Goal: Transaction & Acquisition: Purchase product/service

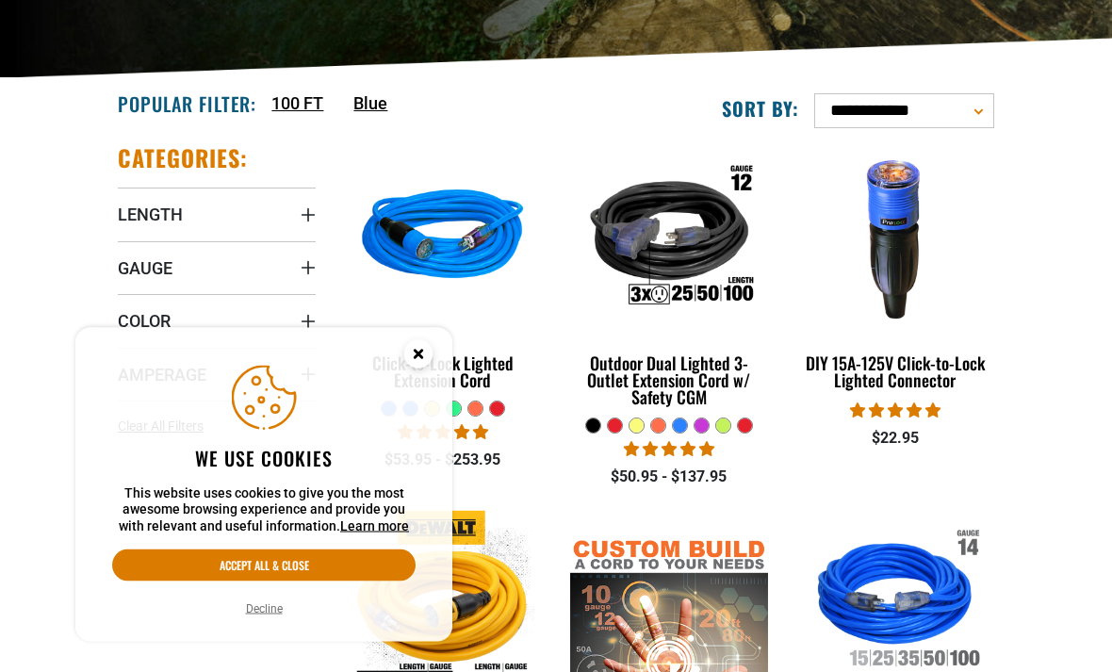
scroll to position [333, 0]
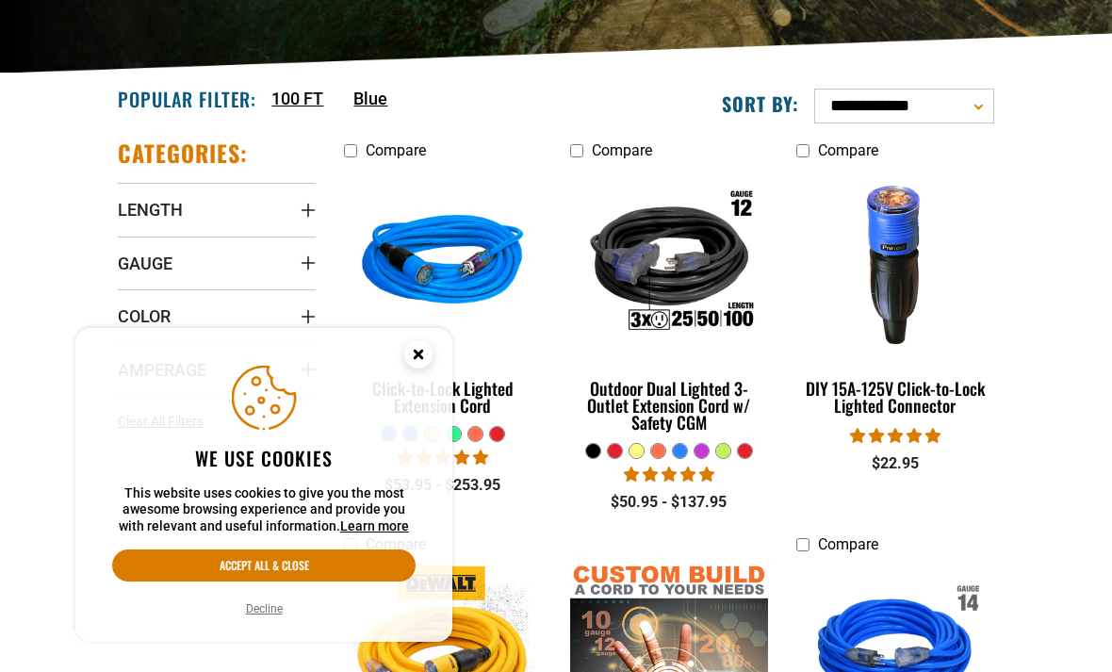
click at [423, 385] on icon "Cookie Consent" at bounding box center [418, 357] width 57 height 57
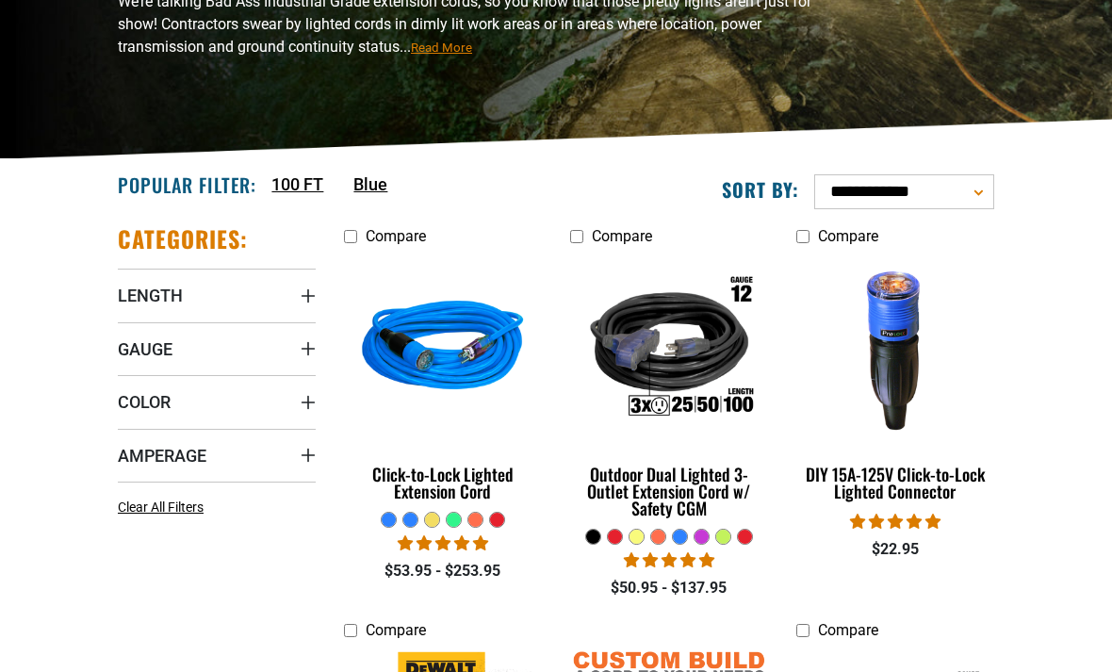
scroll to position [248, 0]
click at [145, 345] on span "Gauge" at bounding box center [145, 349] width 55 height 22
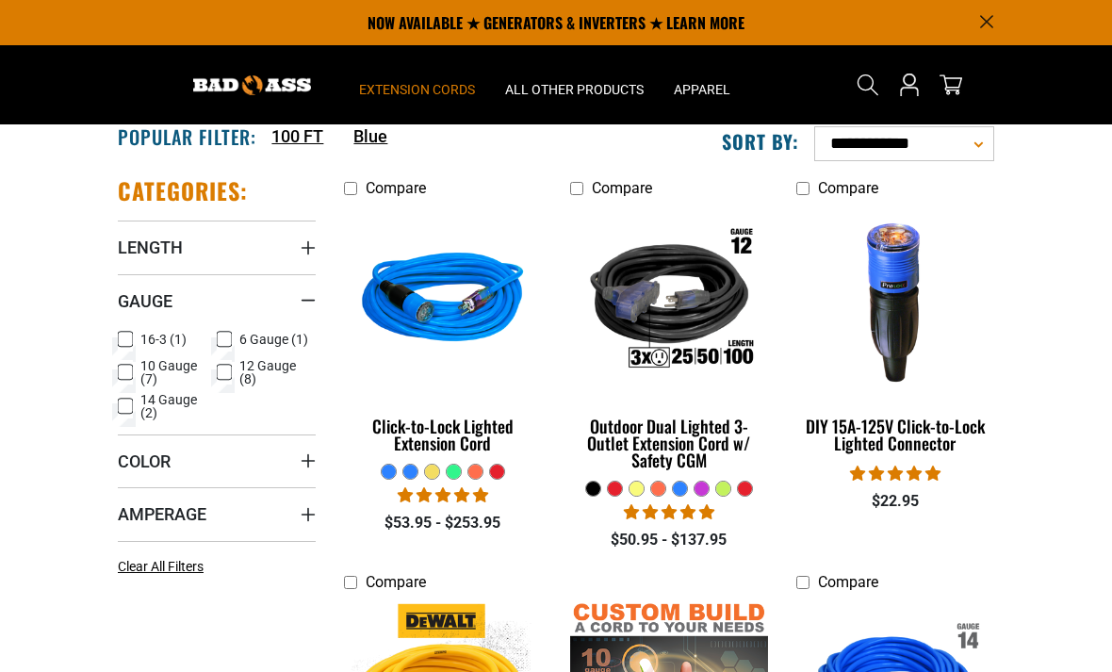
scroll to position [295, 0]
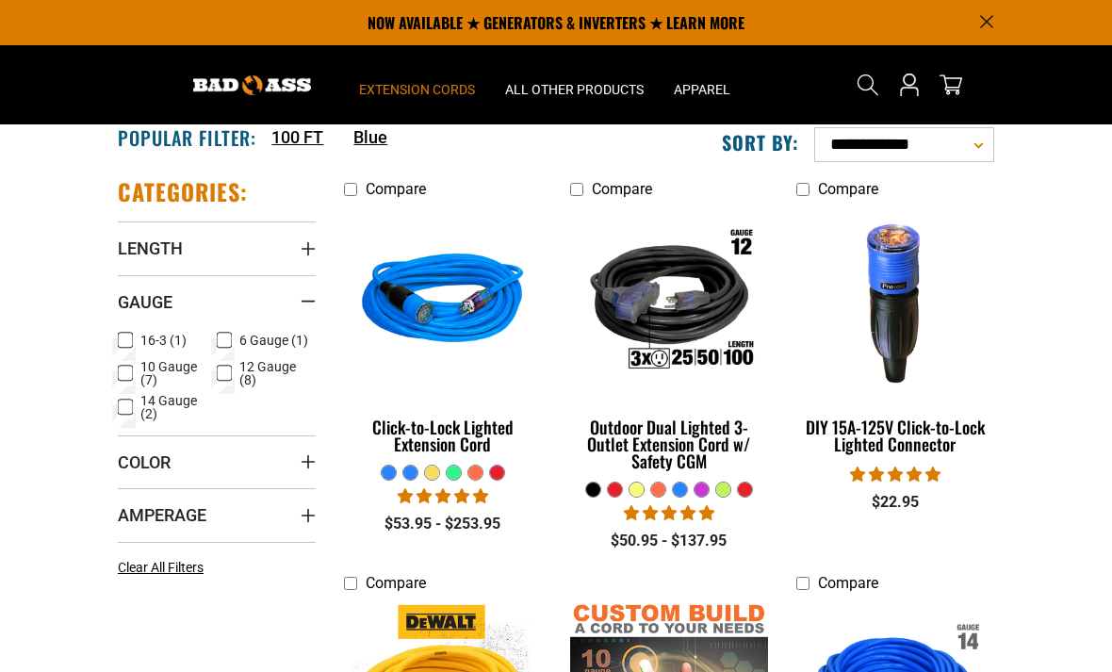
click at [152, 512] on span "Amperage" at bounding box center [162, 515] width 89 height 22
click at [124, 590] on icon at bounding box center [125, 585] width 15 height 24
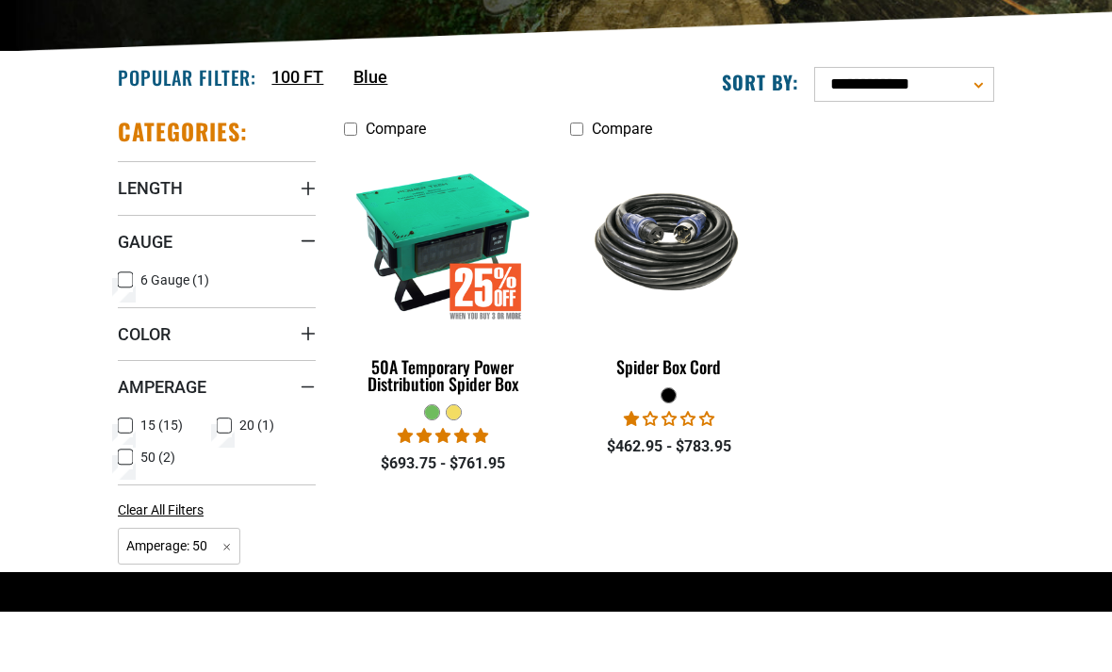
scroll to position [355, 0]
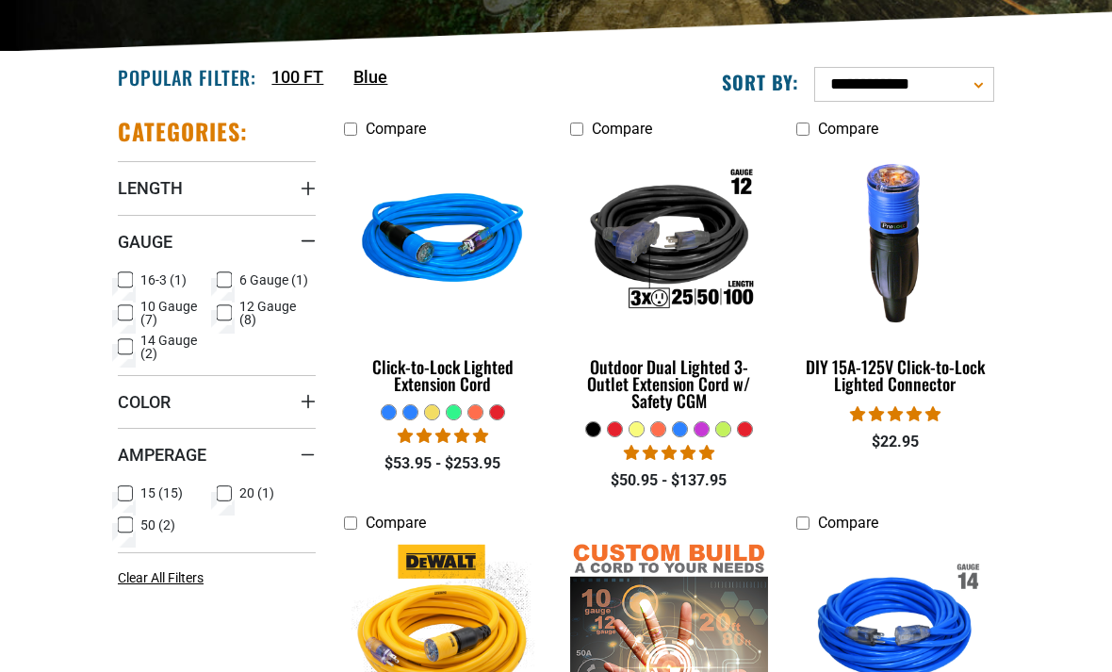
click at [232, 494] on label "20 (1) 20 (1 product)" at bounding box center [266, 493] width 99 height 24
